Goal: Task Accomplishment & Management: Manage account settings

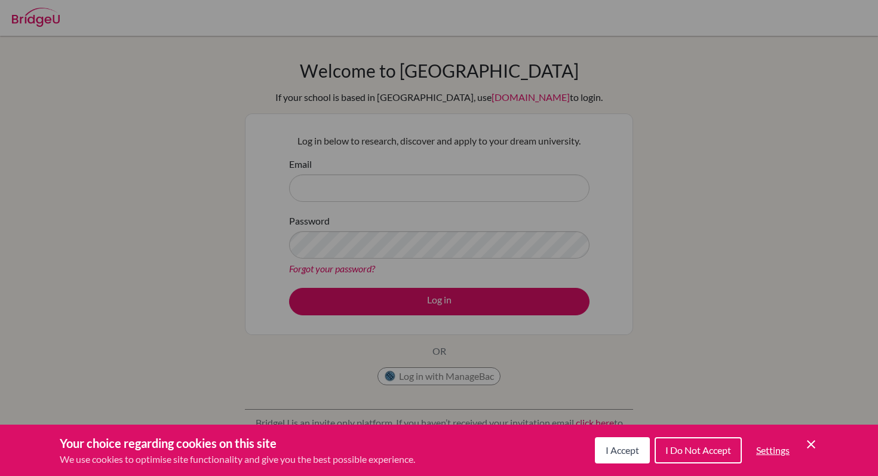
click at [633, 451] on span "I Accept" at bounding box center [621, 449] width 33 height 11
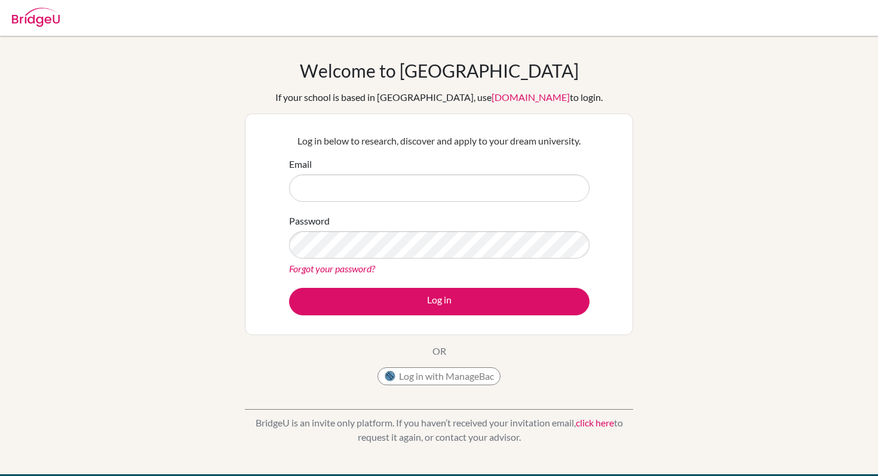
click at [426, 202] on form "Email Password Forgot your password? Log in" at bounding box center [439, 236] width 300 height 158
click at [427, 180] on input "Email" at bounding box center [439, 187] width 300 height 27
type input "[EMAIL_ADDRESS][DOMAIN_NAME]"
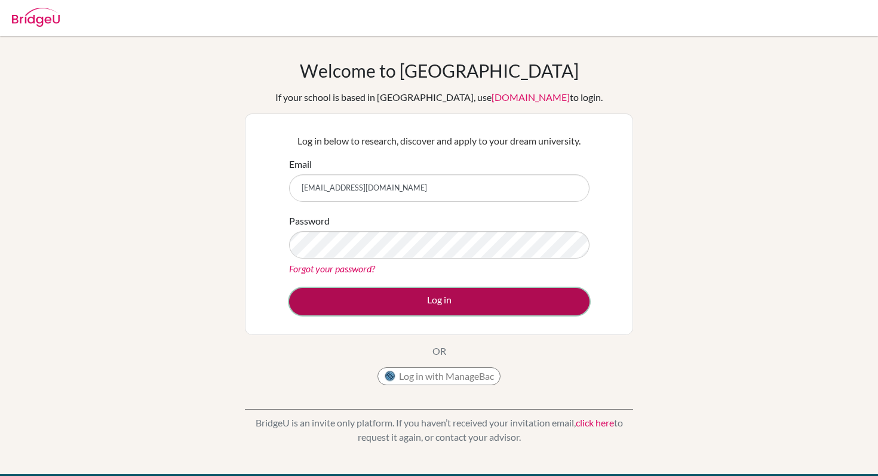
click at [447, 306] on button "Log in" at bounding box center [439, 301] width 300 height 27
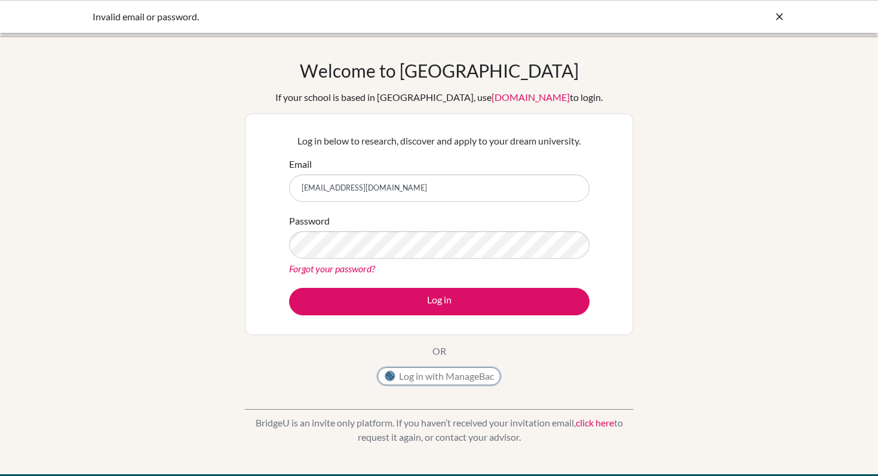
click at [443, 379] on button "Log in with ManageBac" at bounding box center [438, 376] width 123 height 18
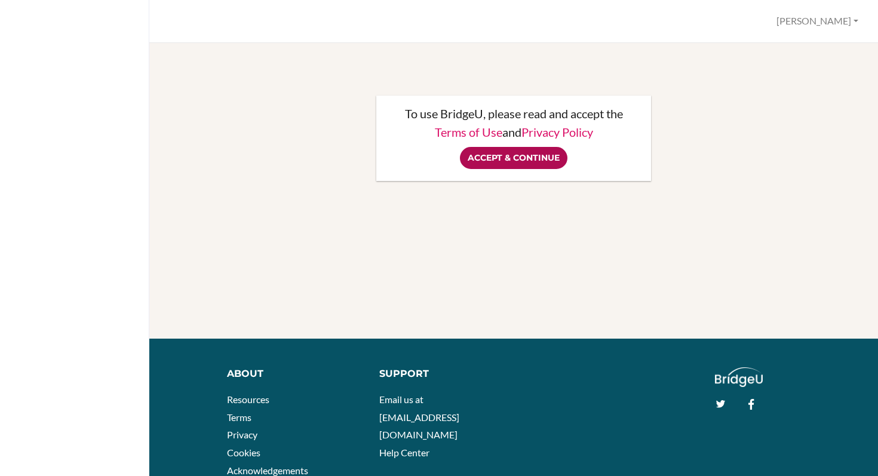
click at [499, 152] on input "Accept & Continue" at bounding box center [513, 158] width 107 height 22
